Goal: Transaction & Acquisition: Purchase product/service

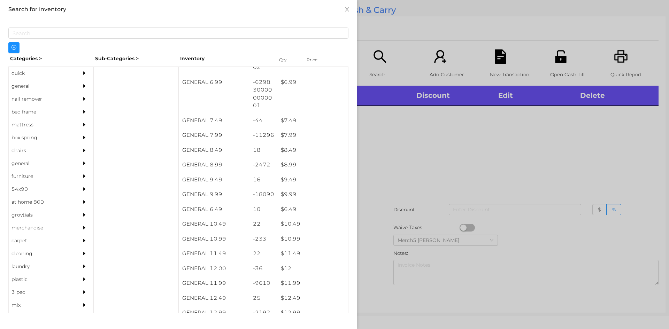
scroll to position [313, 0]
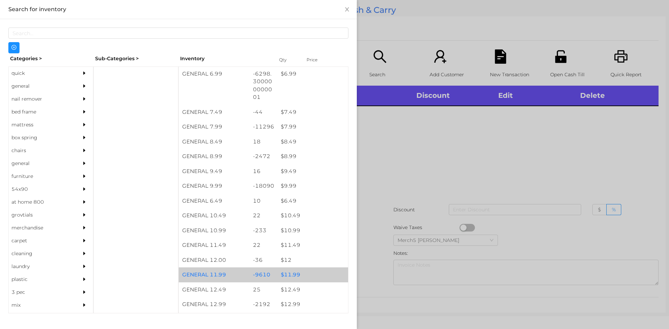
click at [290, 276] on div "$ 11.99" at bounding box center [312, 275] width 71 height 15
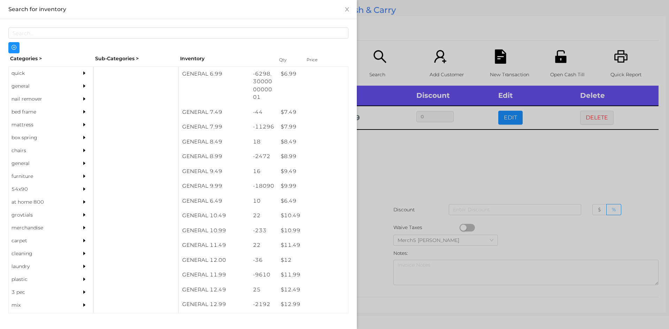
click at [393, 161] on div at bounding box center [334, 164] width 669 height 329
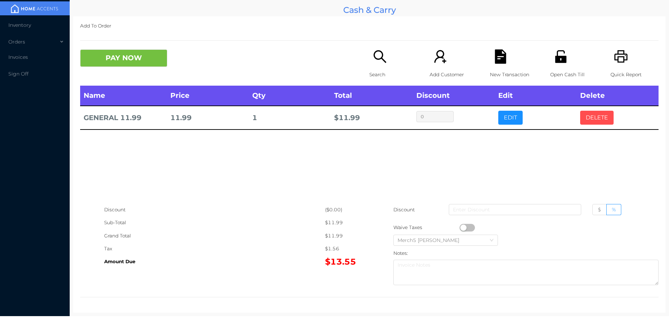
click at [595, 116] on button "DELETE" at bounding box center [596, 118] width 33 height 14
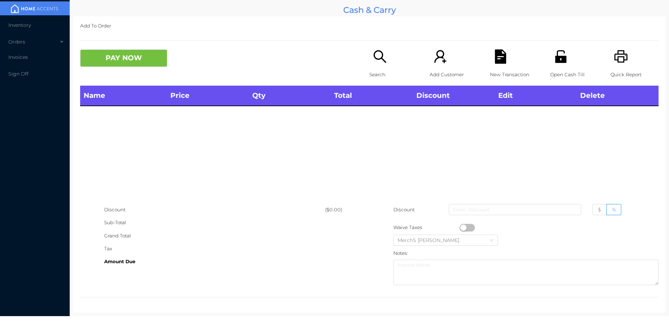
click at [376, 61] on icon "icon: search" at bounding box center [380, 56] width 14 height 14
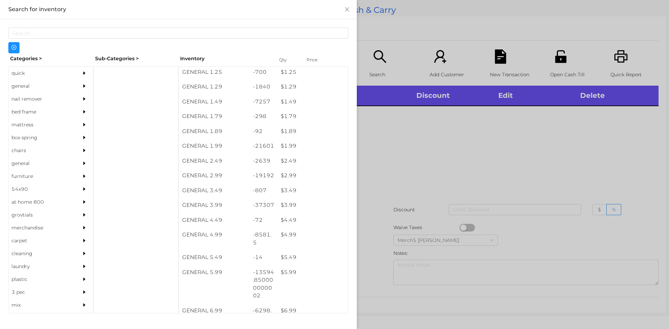
scroll to position [76, 0]
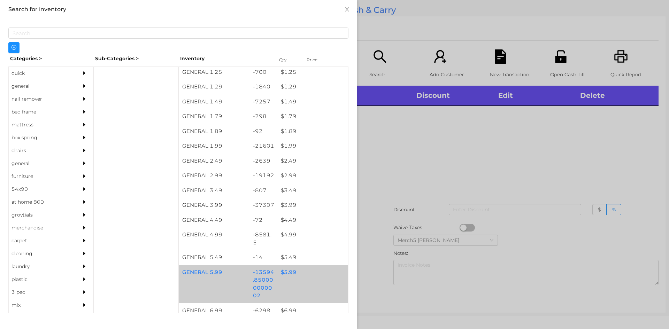
click at [288, 275] on div "$ 5.99" at bounding box center [312, 272] width 71 height 15
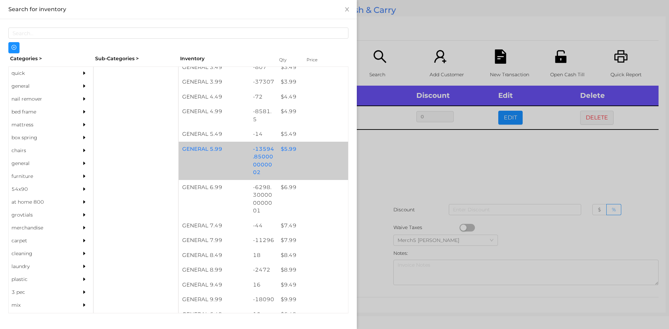
scroll to position [200, 0]
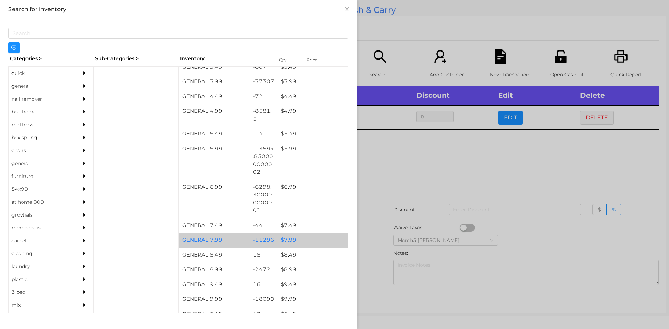
click at [289, 243] on div "$ 7.99" at bounding box center [312, 240] width 71 height 15
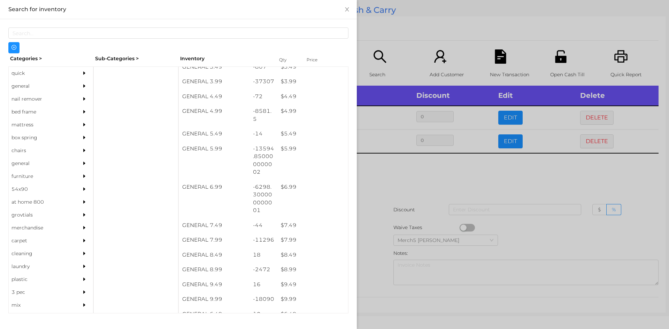
click at [397, 178] on div at bounding box center [334, 164] width 669 height 329
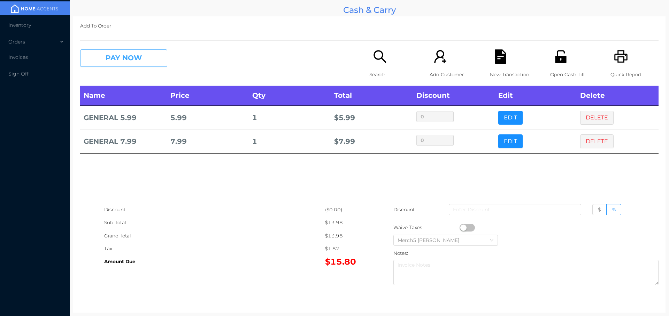
click at [151, 59] on button "PAY NOW" at bounding box center [123, 57] width 87 height 17
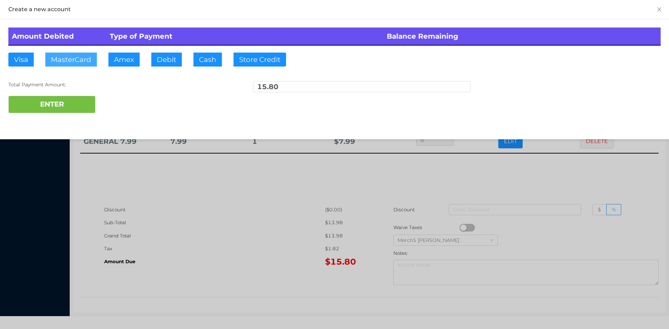
click at [75, 64] on button "MasterCard" at bounding box center [71, 60] width 52 height 14
click at [57, 108] on button "ENTER" at bounding box center [51, 104] width 87 height 17
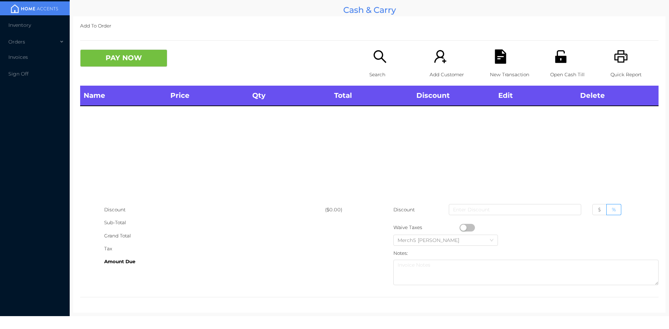
click at [379, 55] on icon "icon: search" at bounding box center [380, 56] width 14 height 14
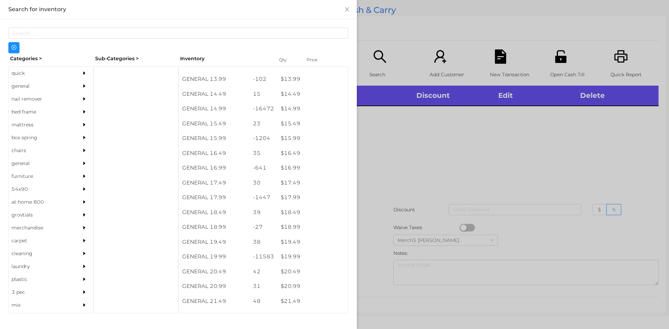
scroll to position [568, 0]
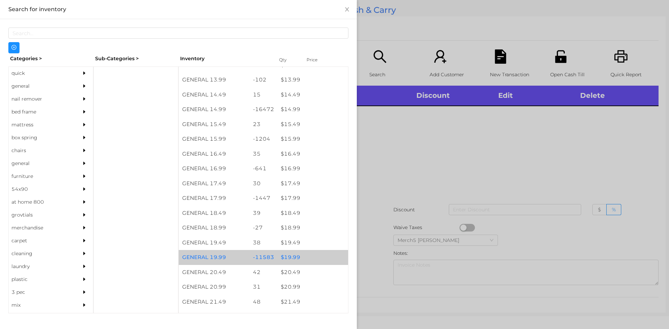
click at [292, 258] on div "$ 19.99" at bounding box center [312, 257] width 71 height 15
click at [291, 260] on div "$ 19.99" at bounding box center [312, 257] width 71 height 15
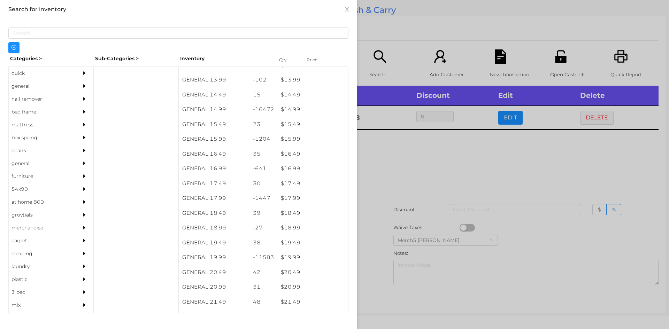
click at [402, 155] on div at bounding box center [334, 164] width 669 height 329
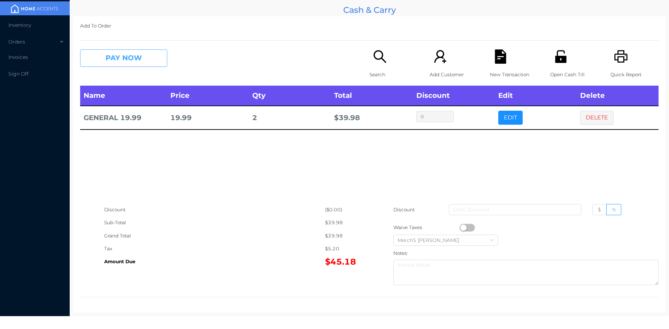
click at [144, 62] on button "PAY NOW" at bounding box center [123, 57] width 87 height 17
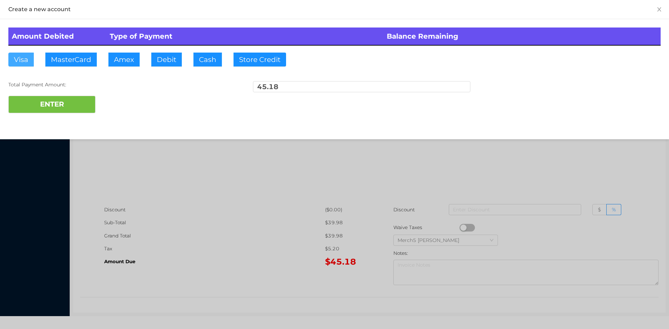
click at [18, 62] on button "Visa" at bounding box center [20, 60] width 25 height 14
click at [39, 103] on button "ENTER" at bounding box center [51, 104] width 87 height 17
